Goal: Transaction & Acquisition: Purchase product/service

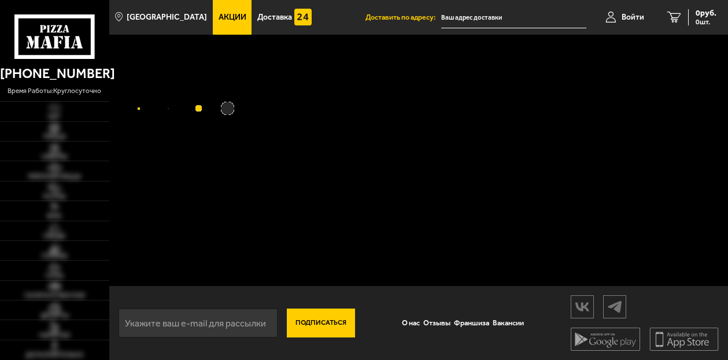
type input "[STREET_ADDRESS]"
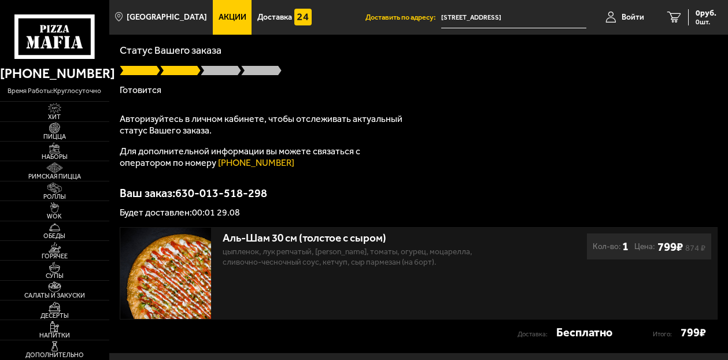
scroll to position [131, 0]
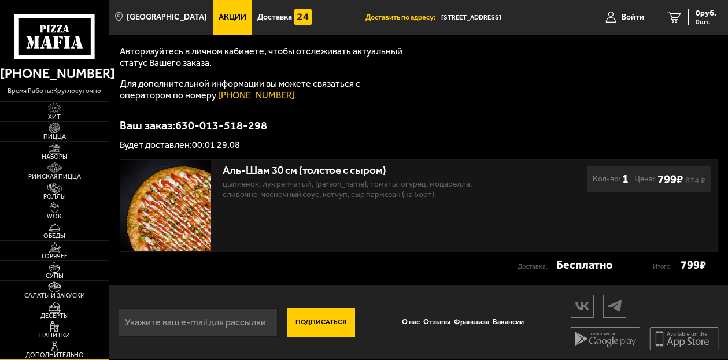
click at [59, 343] on img at bounding box center [54, 346] width 29 height 11
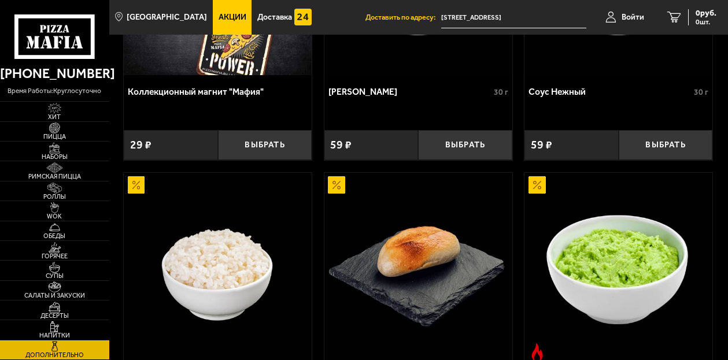
scroll to position [116, 0]
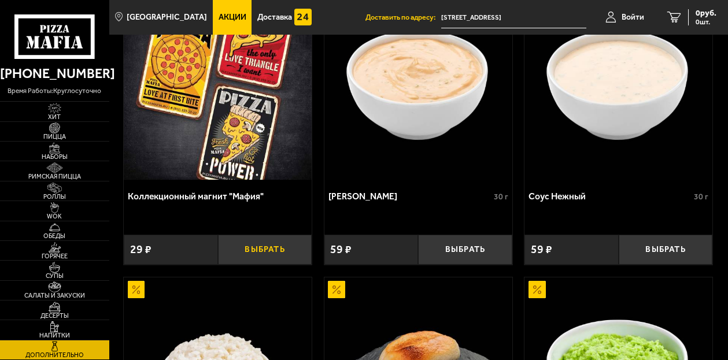
click at [266, 250] on button "Выбрать" at bounding box center [265, 250] width 94 height 30
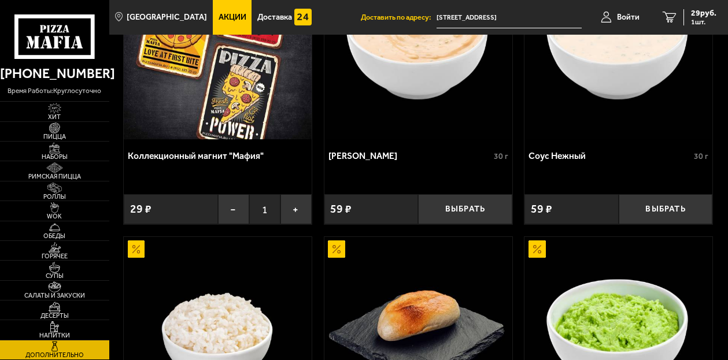
scroll to position [58, 0]
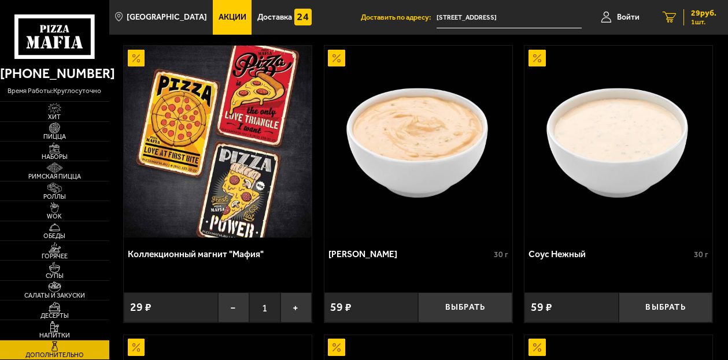
click at [691, 20] on span "1 шт." at bounding box center [703, 21] width 25 height 7
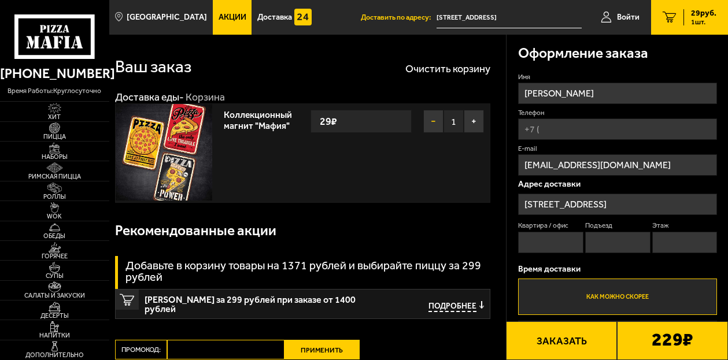
click at [434, 128] on button "−" at bounding box center [433, 121] width 20 height 23
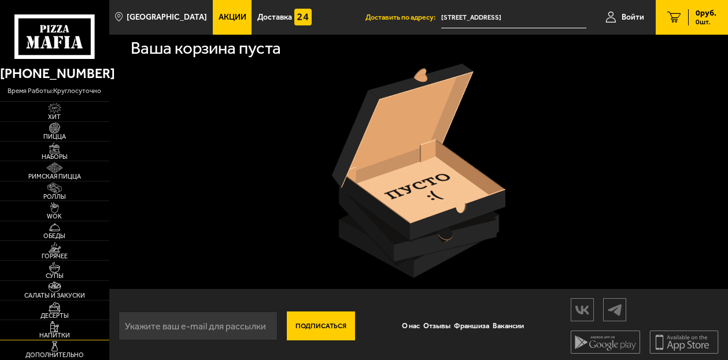
scroll to position [19, 0]
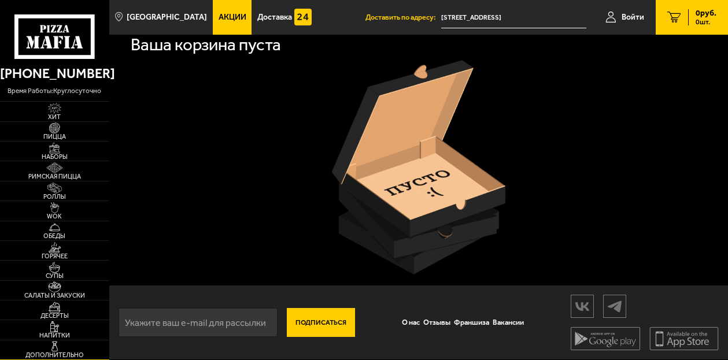
click at [60, 347] on img at bounding box center [54, 346] width 29 height 11
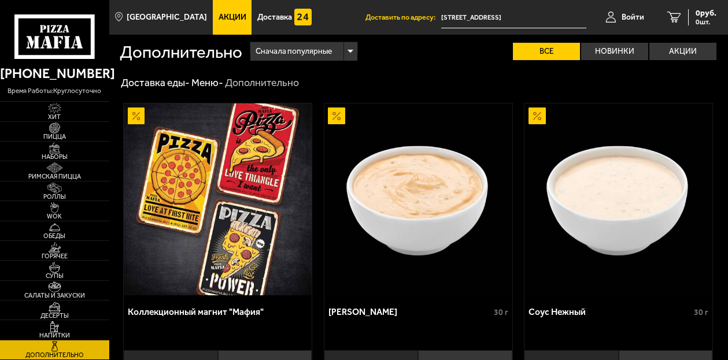
click at [656, 154] on img at bounding box center [618, 198] width 188 height 191
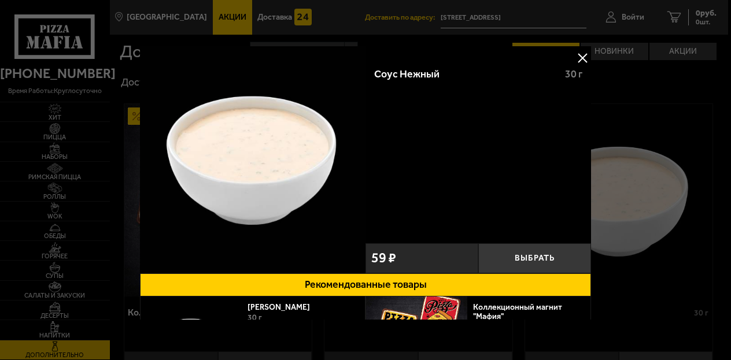
click at [428, 291] on button "Рекомендованные товары" at bounding box center [365, 284] width 451 height 23
click at [583, 56] on button at bounding box center [581, 57] width 17 height 17
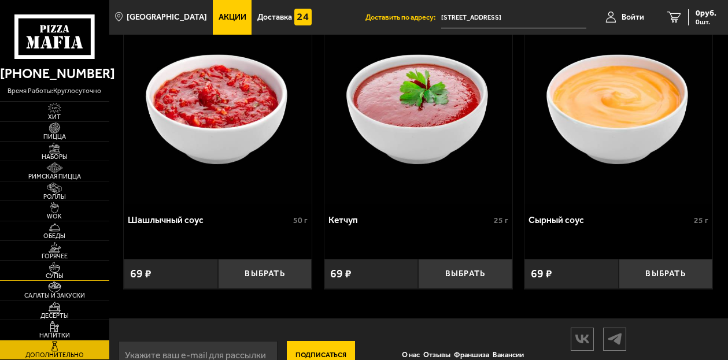
scroll to position [1229, 0]
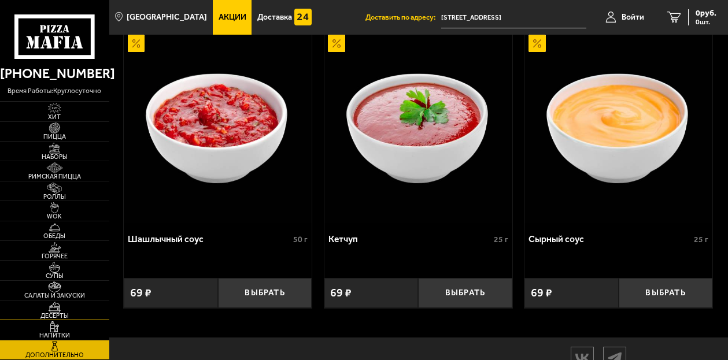
click at [53, 316] on span "Десерты" at bounding box center [54, 316] width 109 height 6
